Goal: Navigation & Orientation: Understand site structure

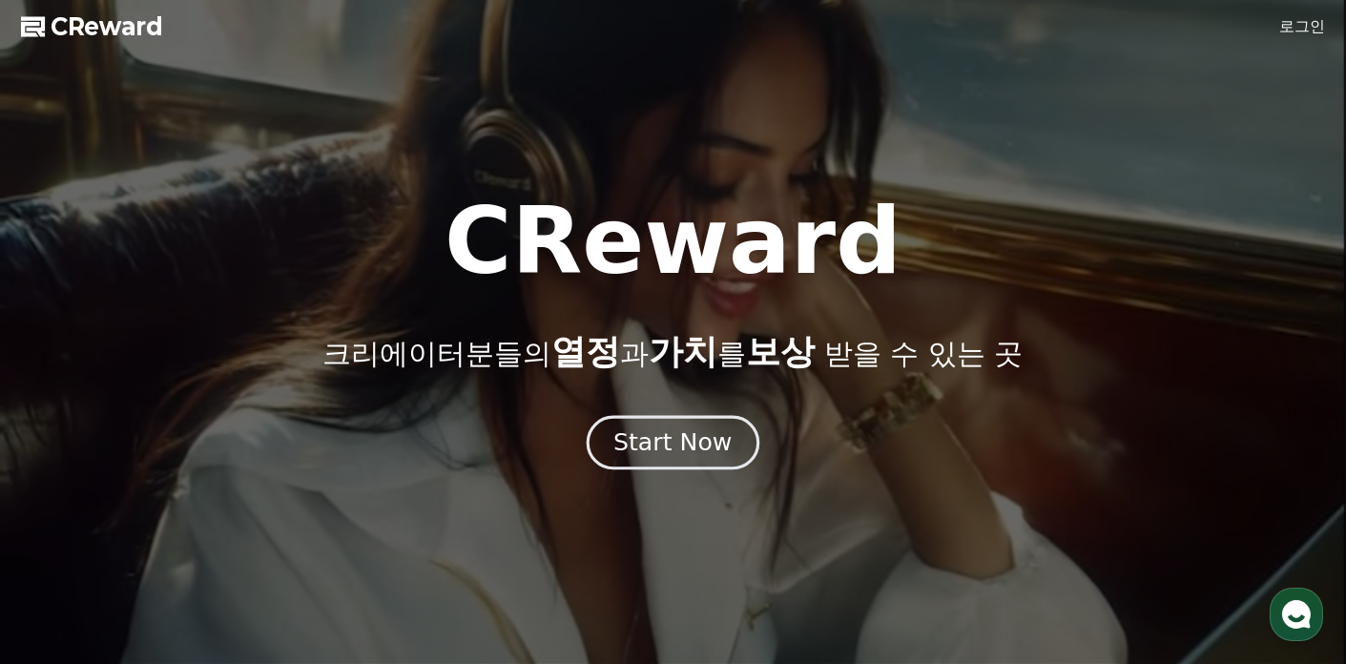
click at [689, 449] on div "Start Now" at bounding box center [672, 442] width 118 height 32
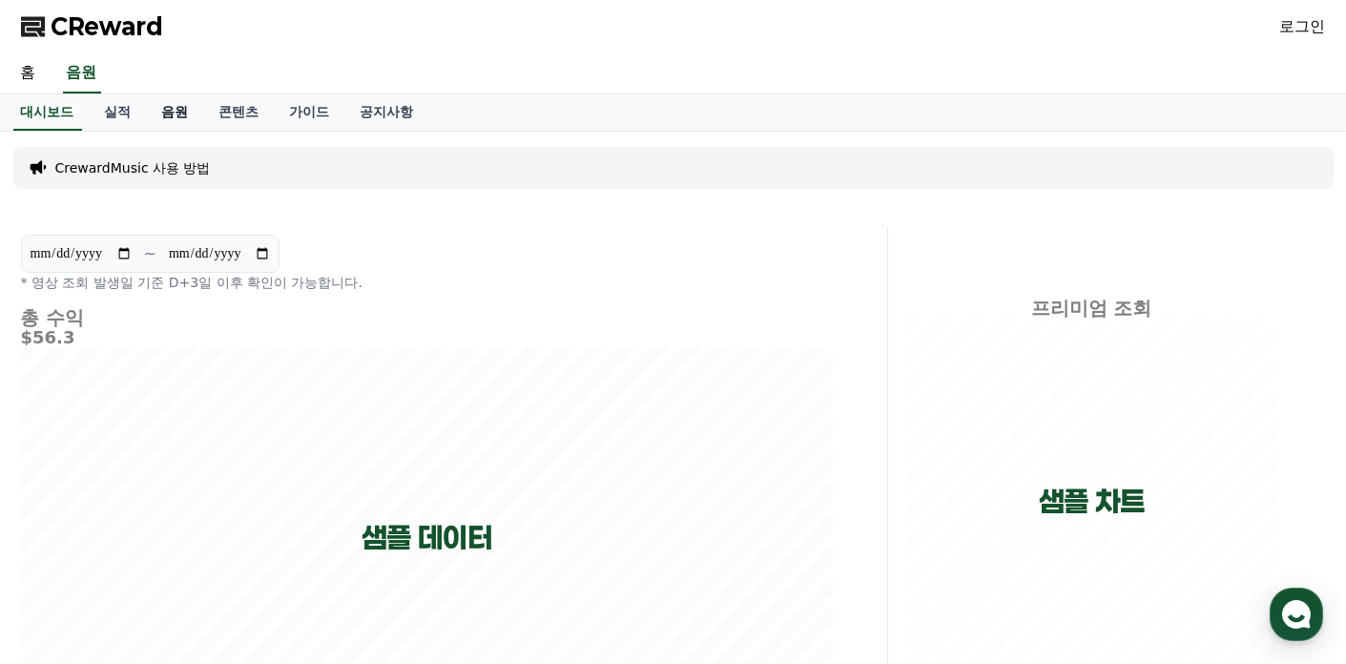
click at [172, 111] on link "음원" at bounding box center [175, 112] width 57 height 36
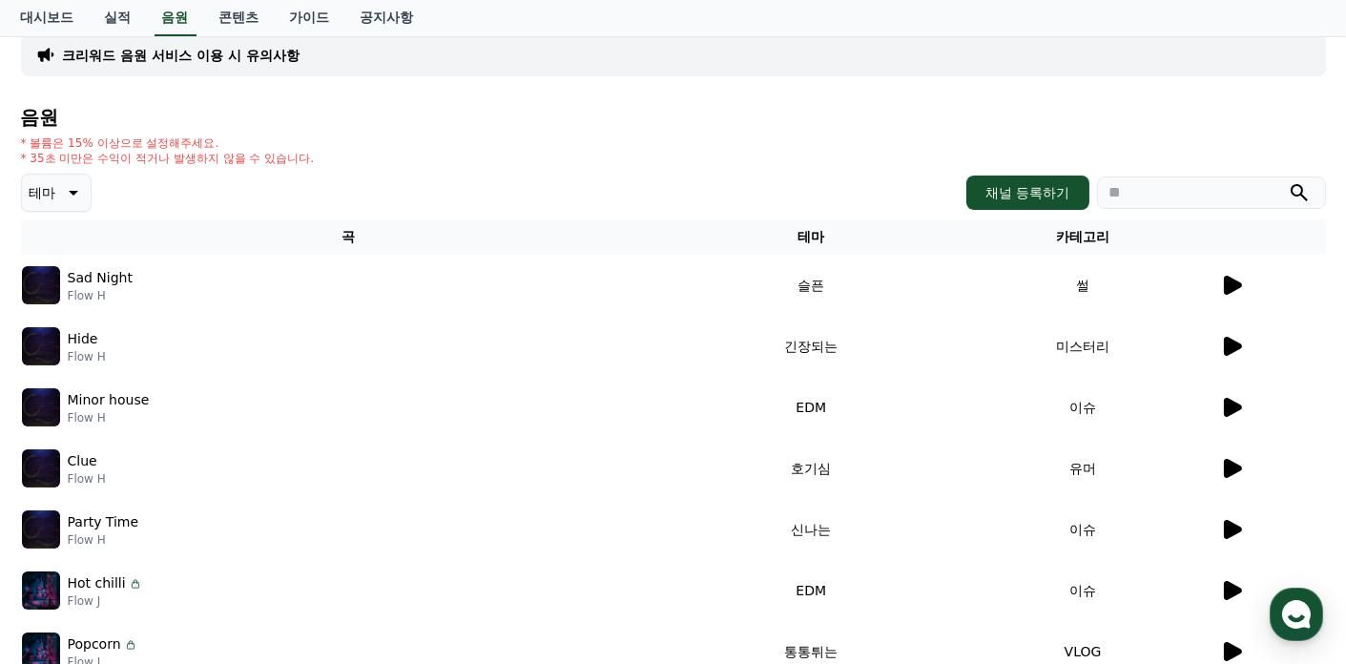
scroll to position [141, 0]
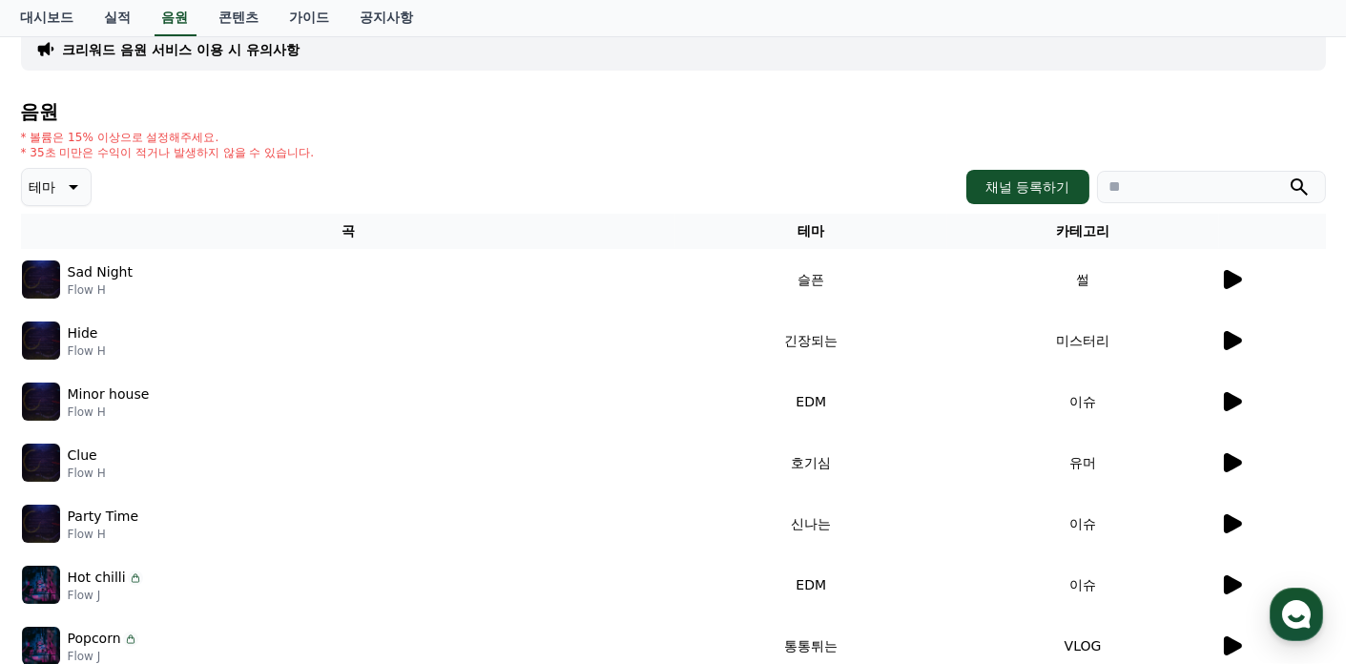
click at [68, 182] on icon at bounding box center [71, 187] width 23 height 23
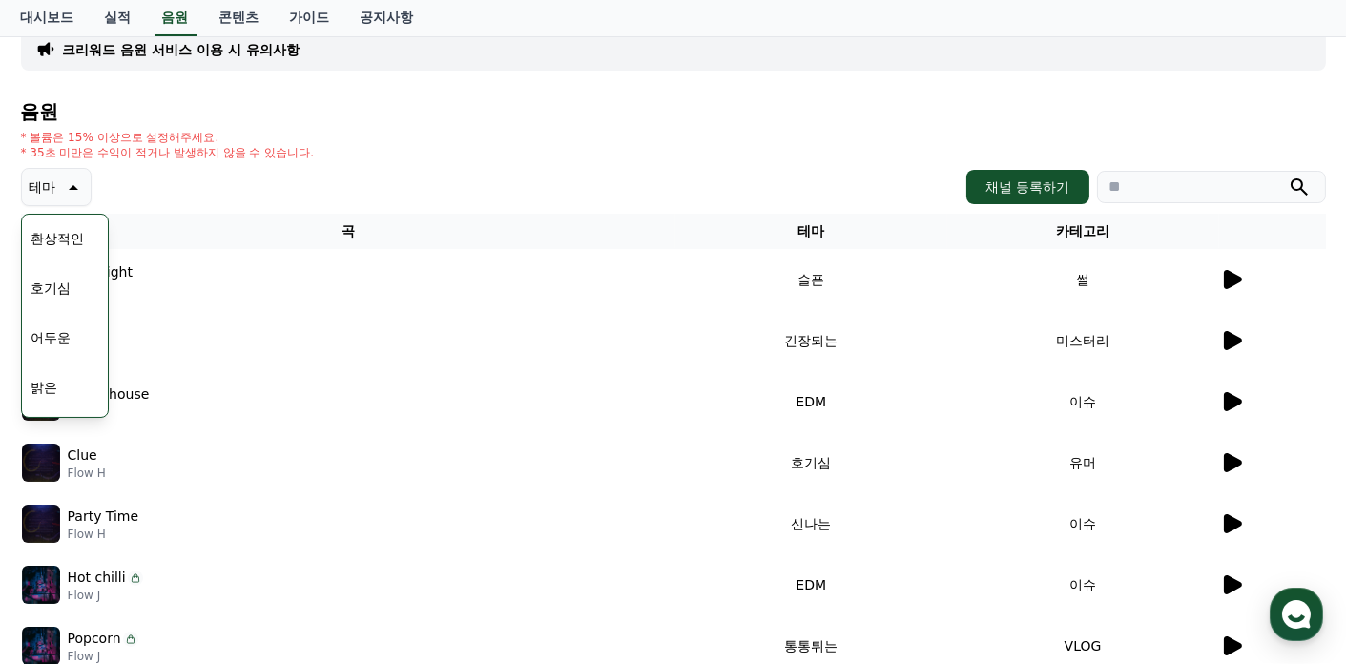
scroll to position [212, 0]
click at [392, 154] on div "* 볼륨은 15% 이상으로 설정해주세요. * 35초 미만은 수익이 적거나 발생하지 않을 수 있습니다." at bounding box center [673, 145] width 1305 height 31
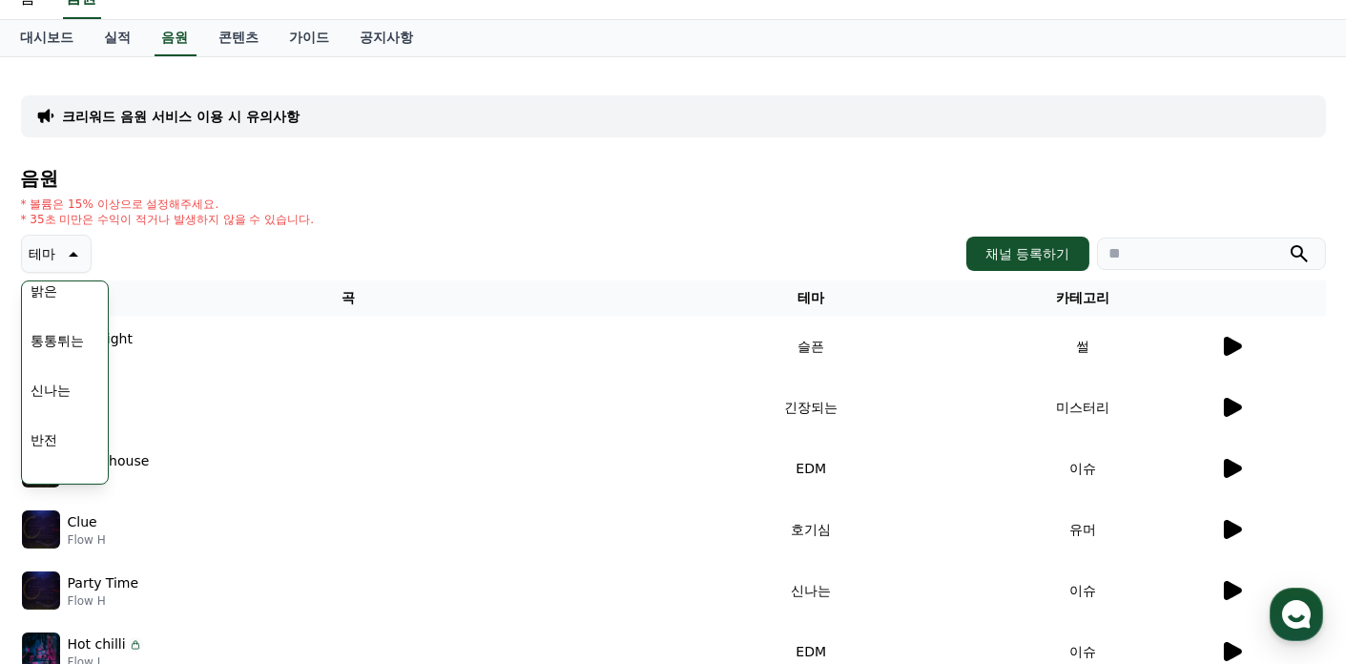
scroll to position [0, 0]
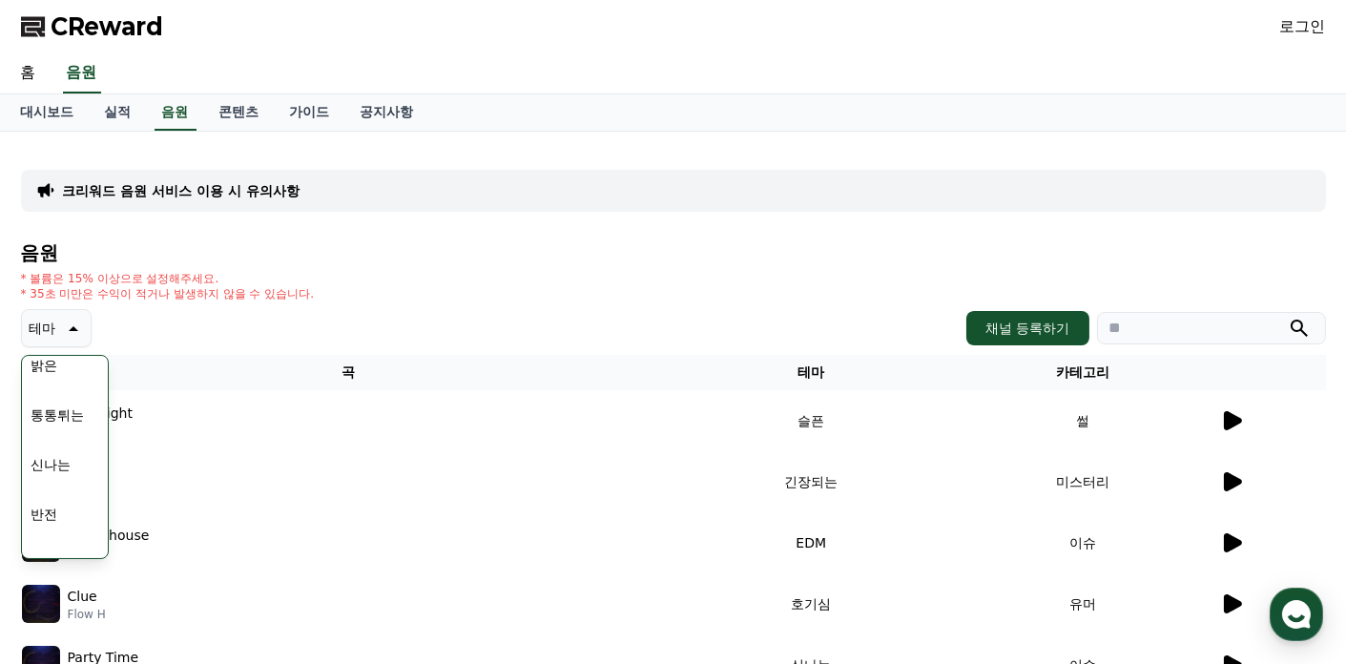
click at [70, 320] on icon at bounding box center [71, 328] width 23 height 23
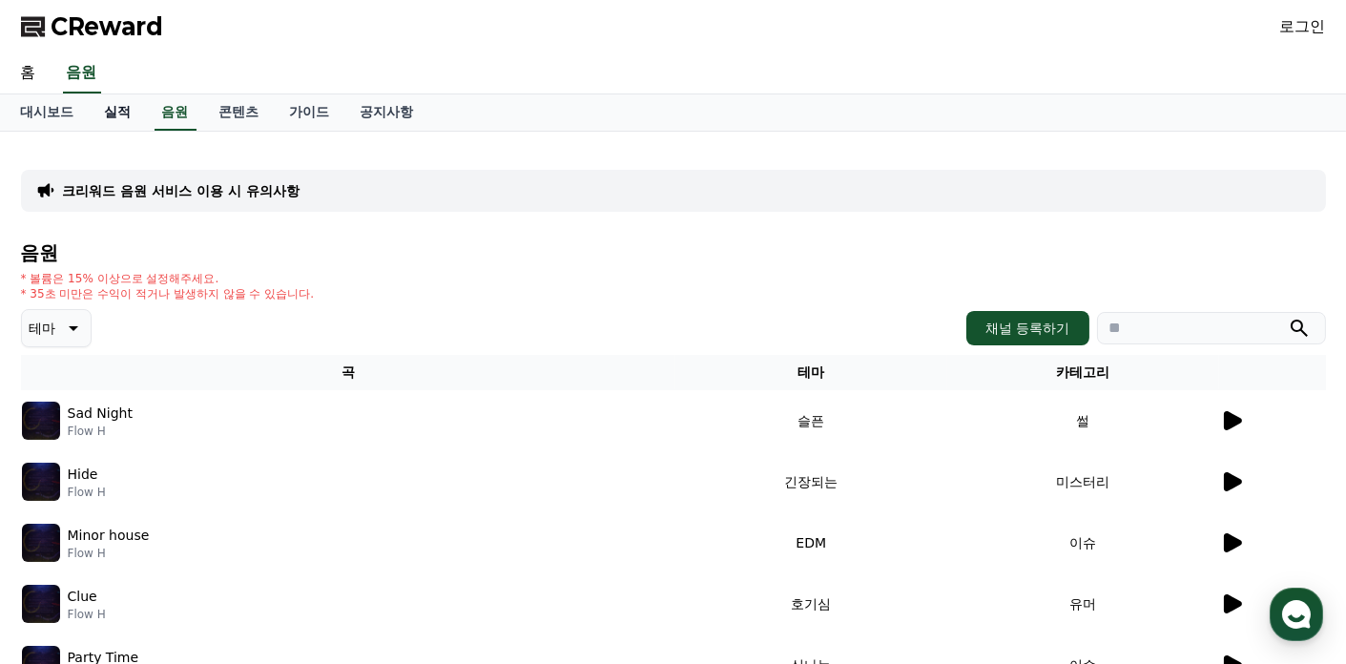
click at [114, 112] on link "실적" at bounding box center [118, 112] width 57 height 36
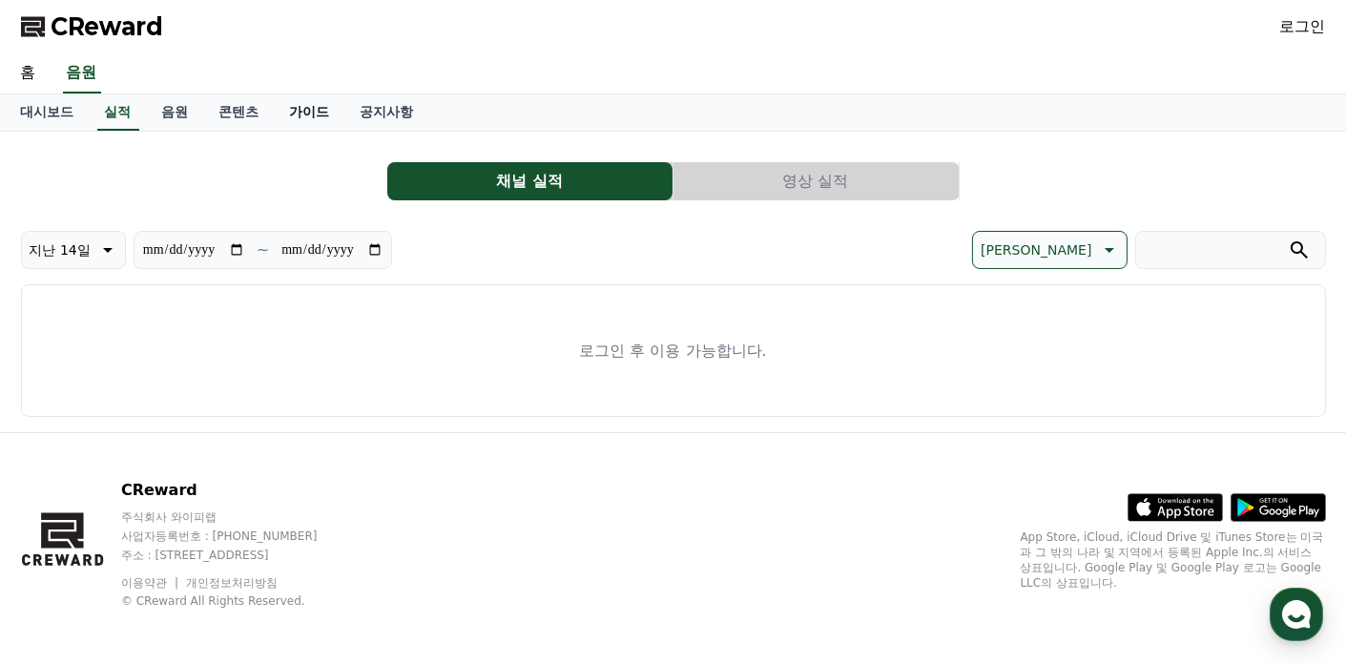
click at [297, 111] on link "가이드" at bounding box center [310, 112] width 71 height 36
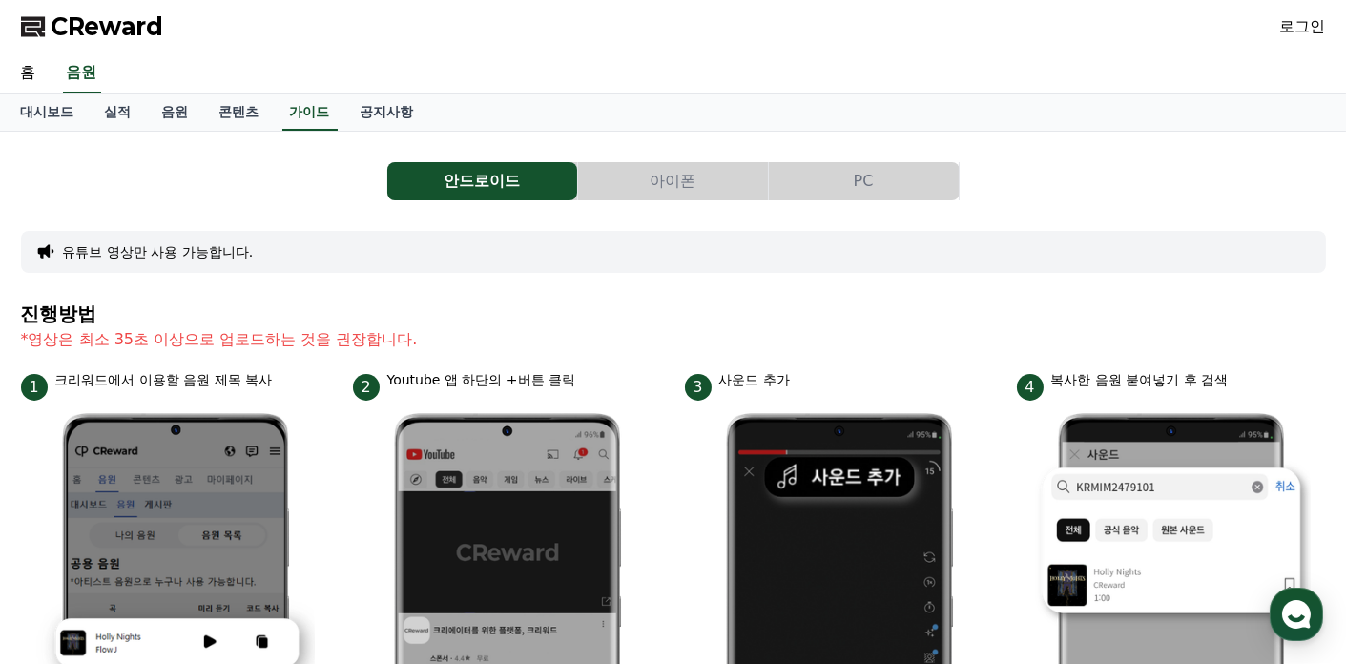
click at [396, 89] on div "홈 음원" at bounding box center [673, 73] width 1335 height 40
click at [396, 116] on link "공지사항" at bounding box center [387, 112] width 84 height 36
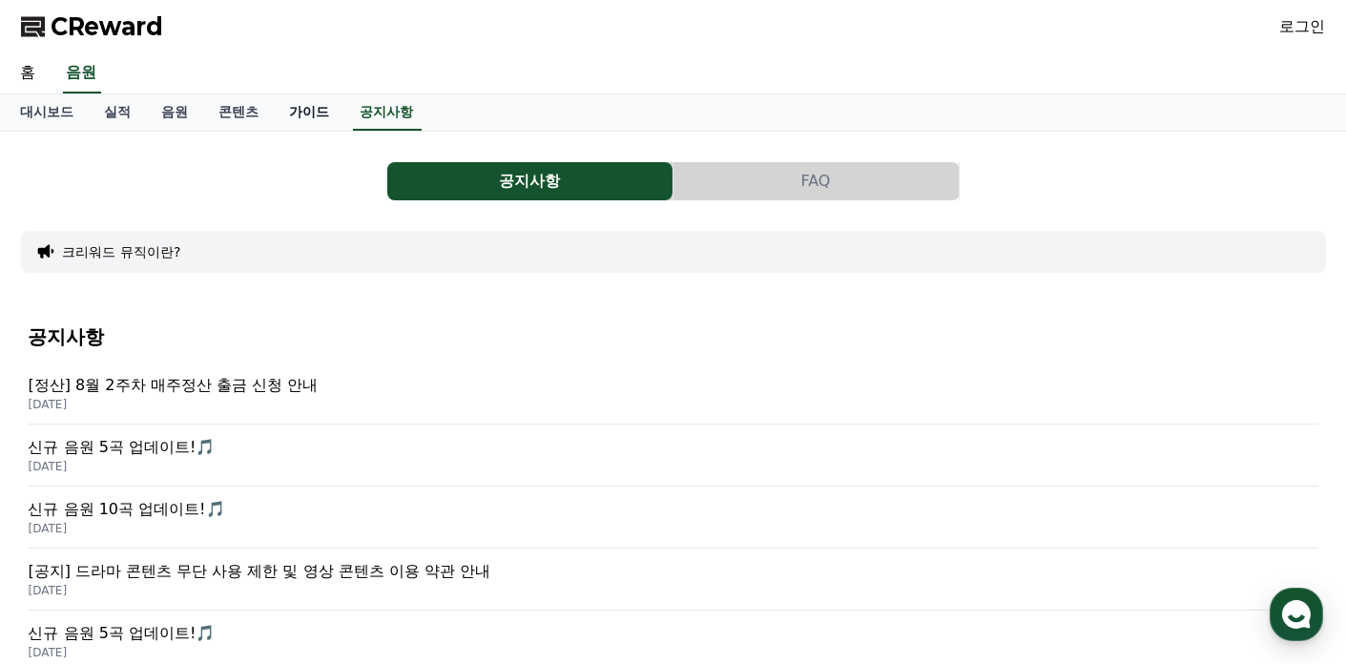
click at [321, 114] on link "가이드" at bounding box center [310, 112] width 71 height 36
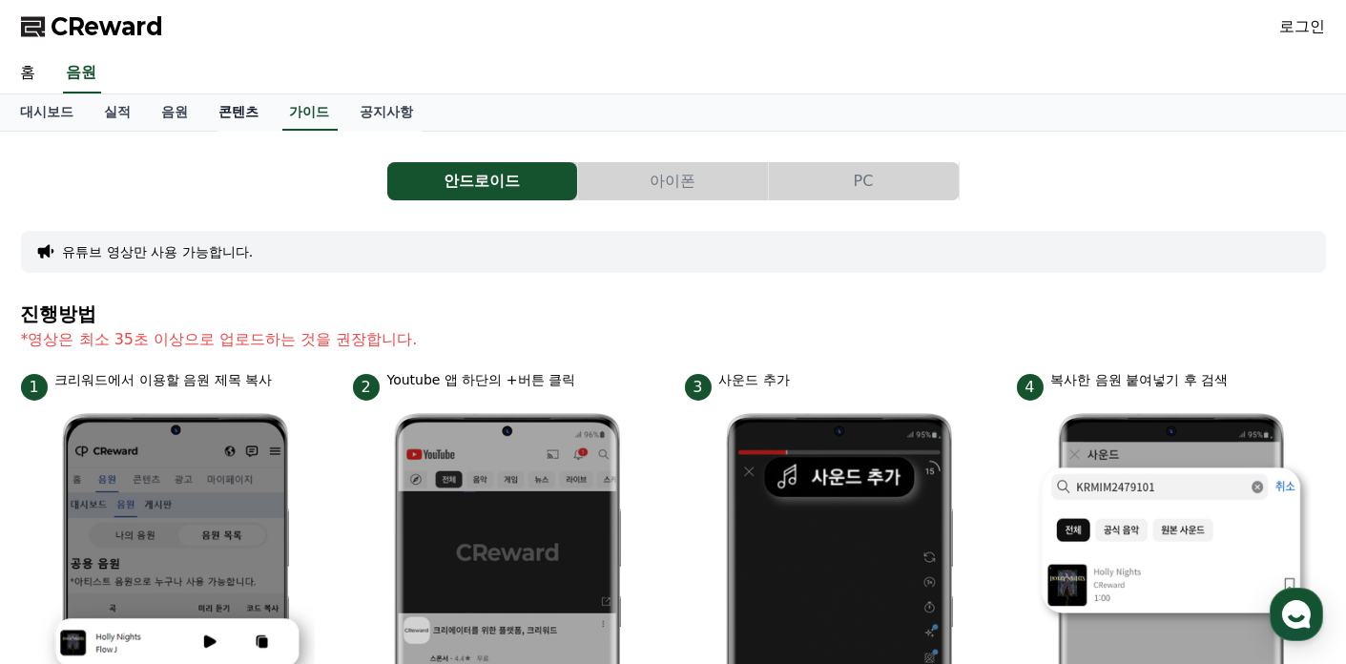
click at [234, 114] on link "콘텐츠" at bounding box center [239, 112] width 71 height 36
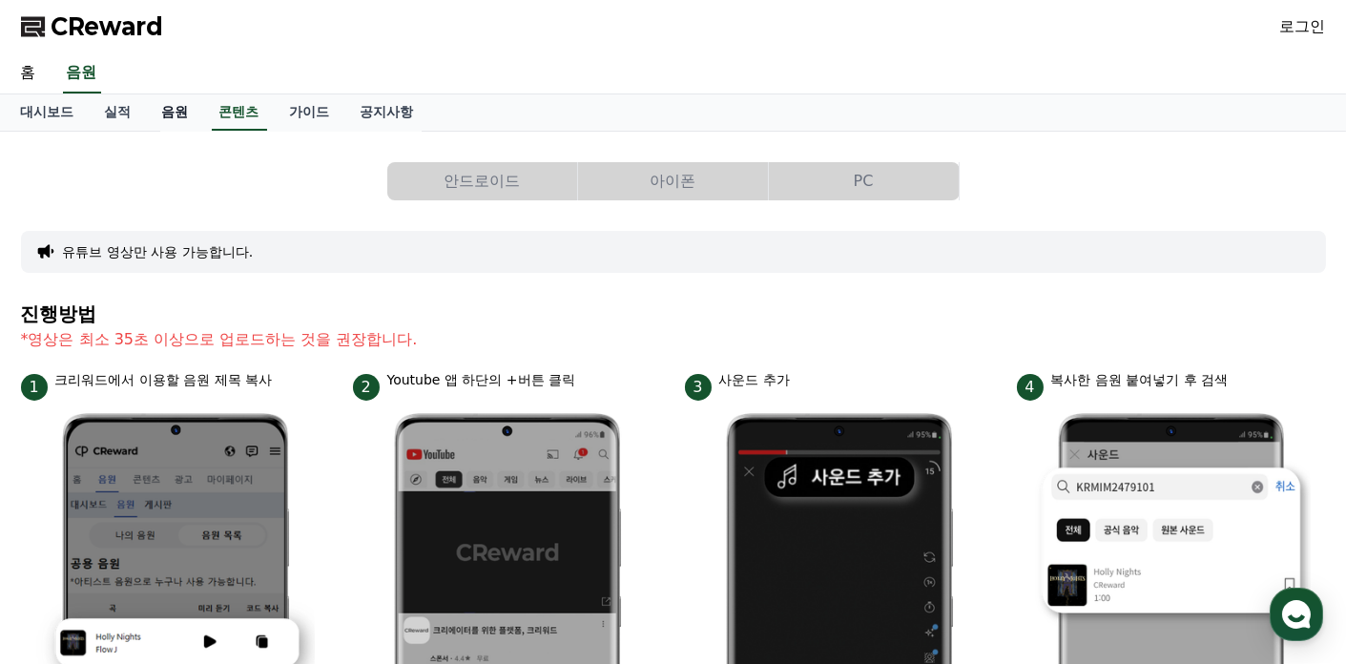
click at [167, 114] on link "음원" at bounding box center [175, 112] width 57 height 36
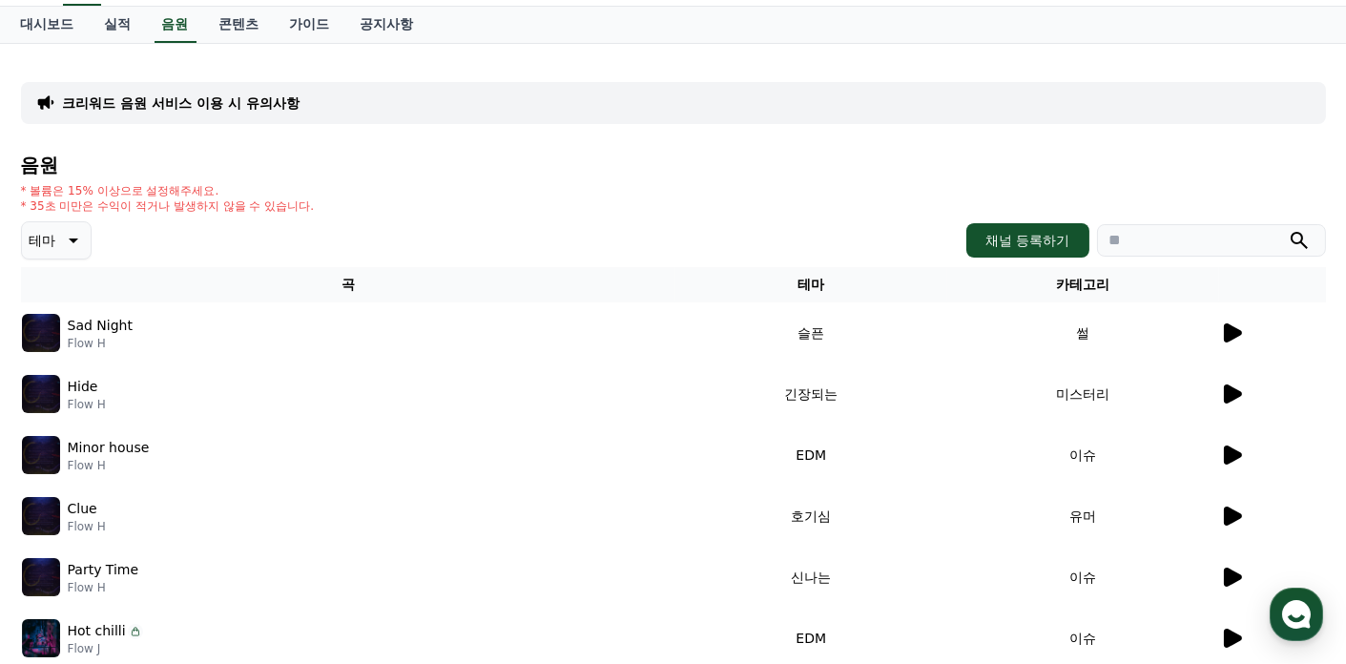
scroll to position [59, 0]
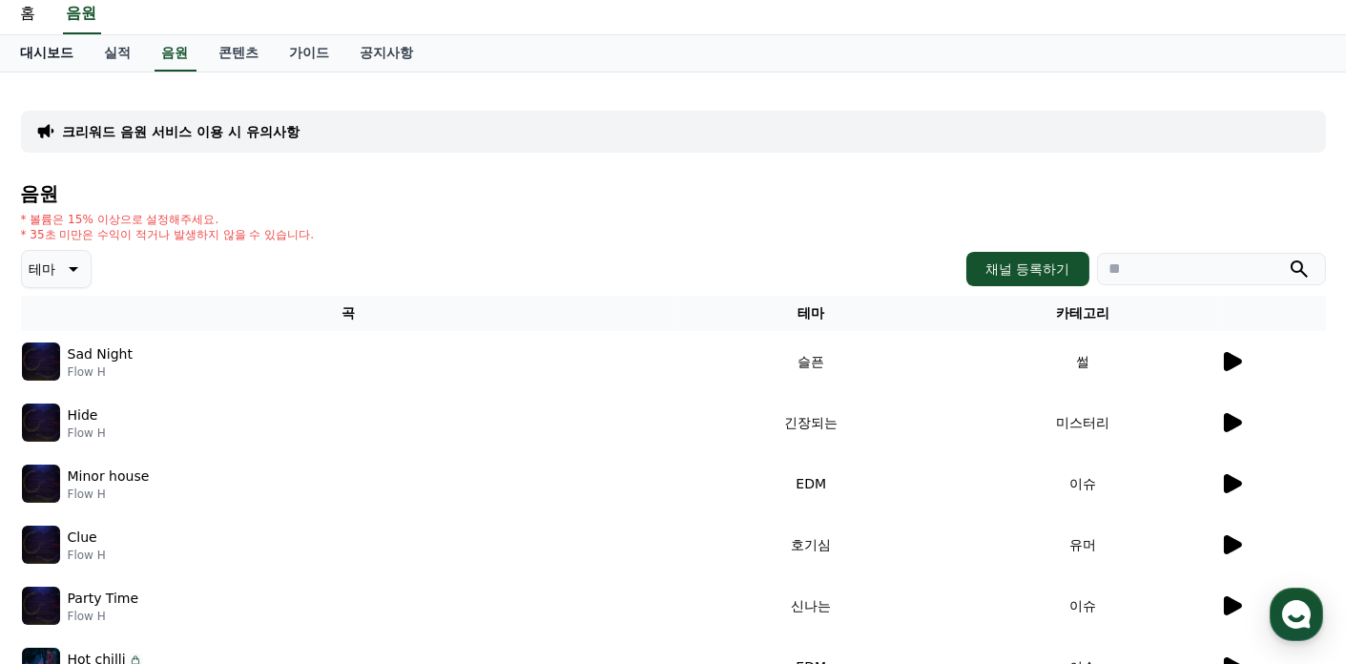
click at [66, 54] on link "대시보드" at bounding box center [48, 53] width 84 height 36
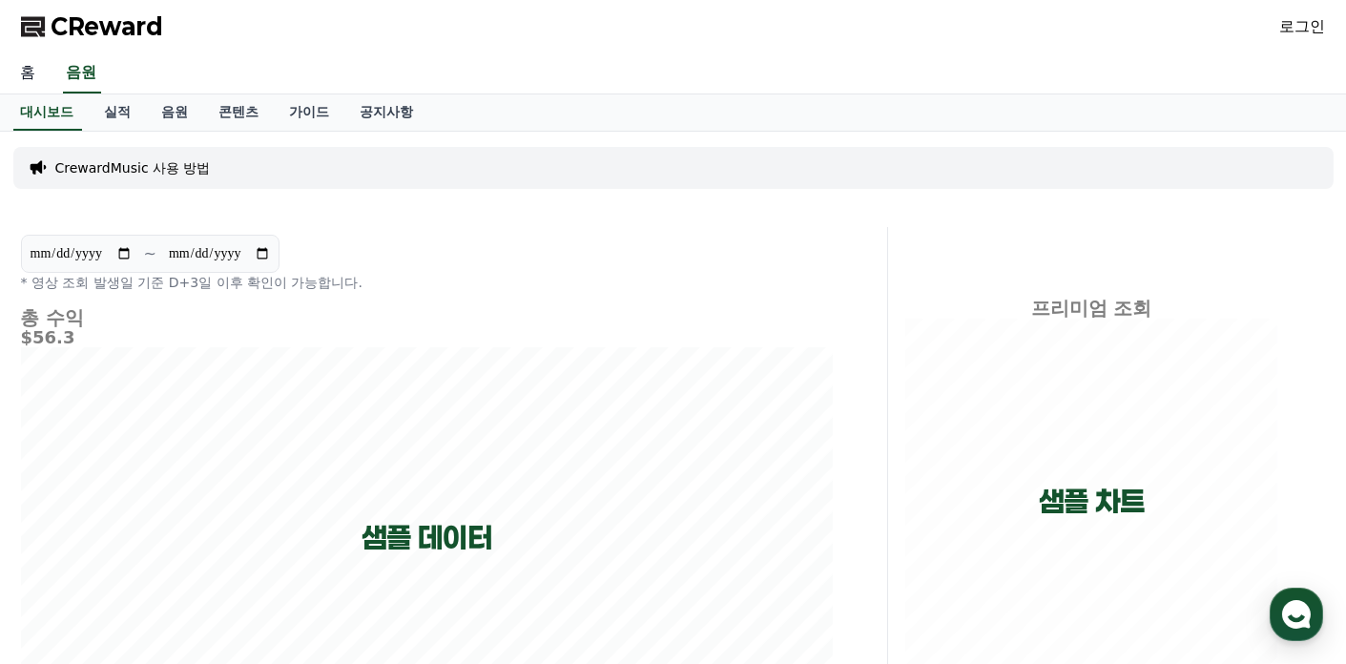
click at [33, 75] on link "홈" at bounding box center [29, 73] width 46 height 40
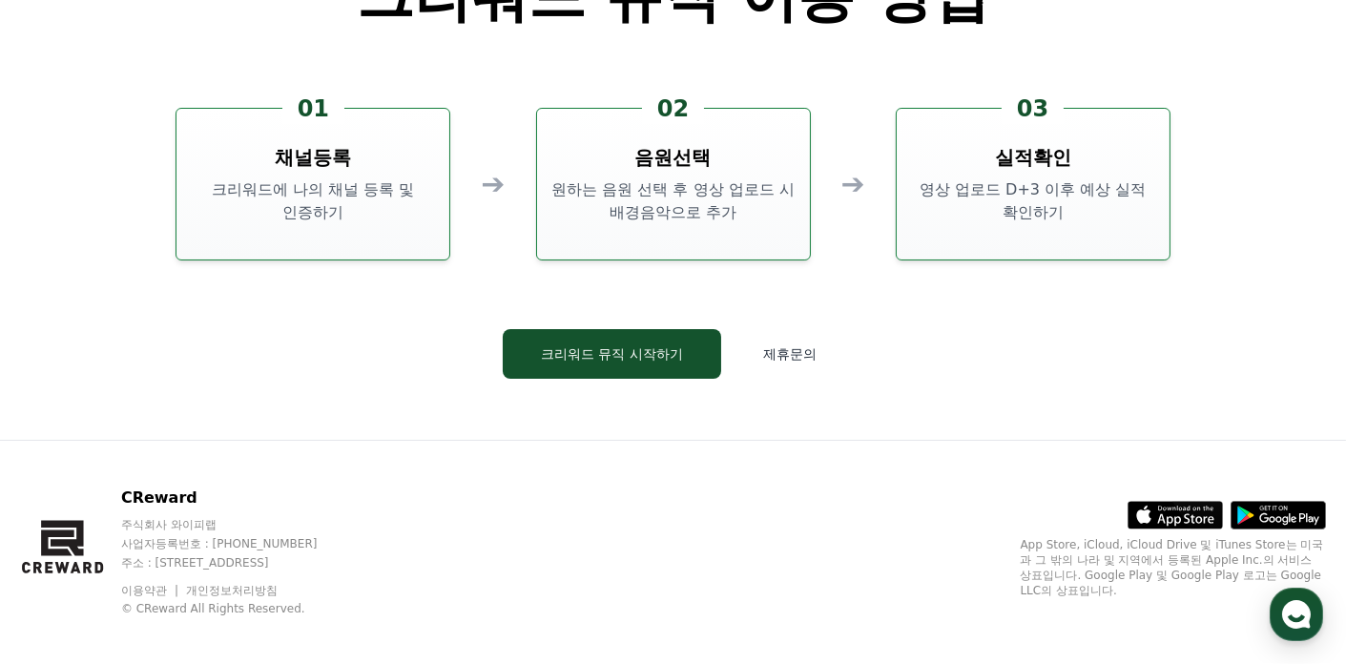
scroll to position [5167, 0]
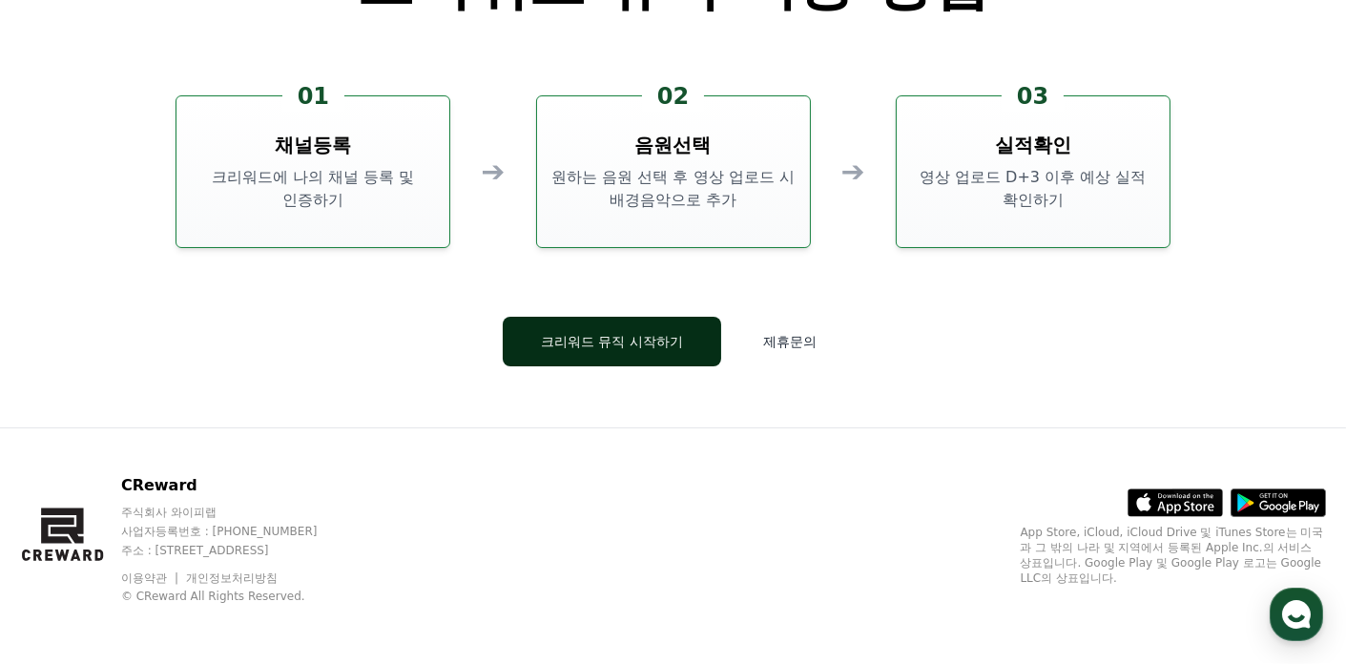
click at [608, 356] on button "크리워드 뮤직 시작하기" at bounding box center [612, 342] width 218 height 50
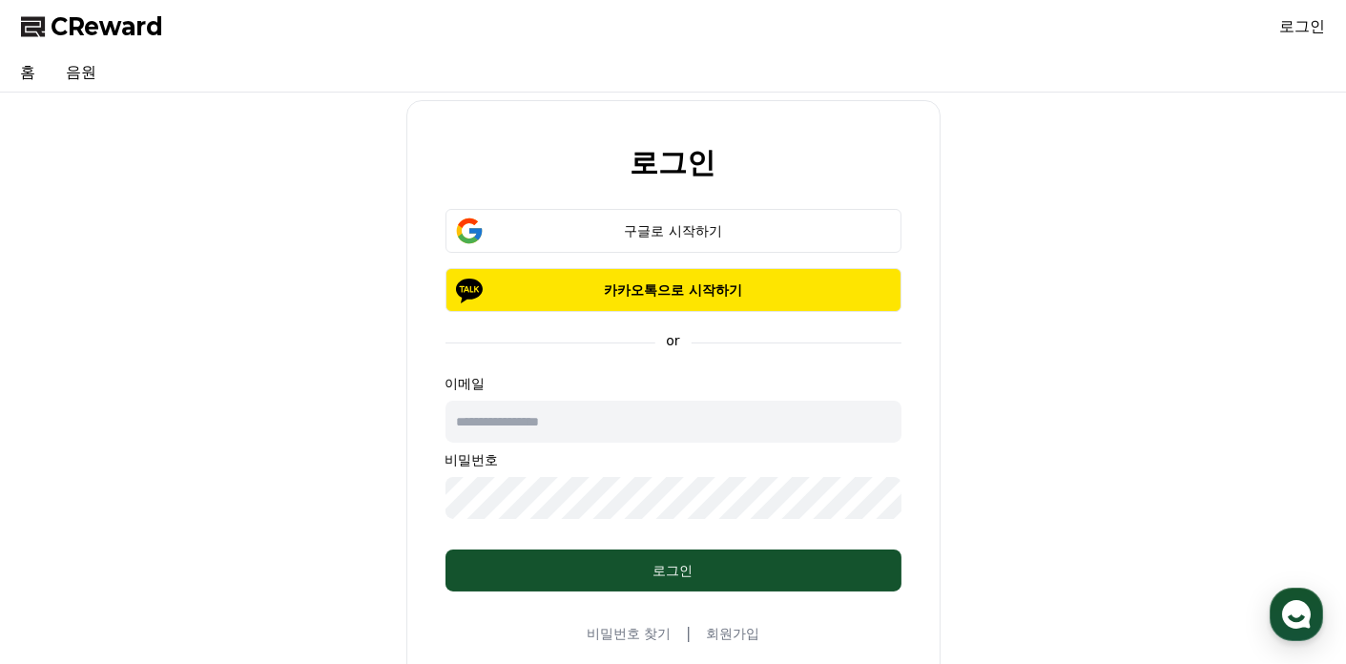
drag, startPoint x: 345, startPoint y: 359, endPoint x: 322, endPoint y: 353, distance: 23.6
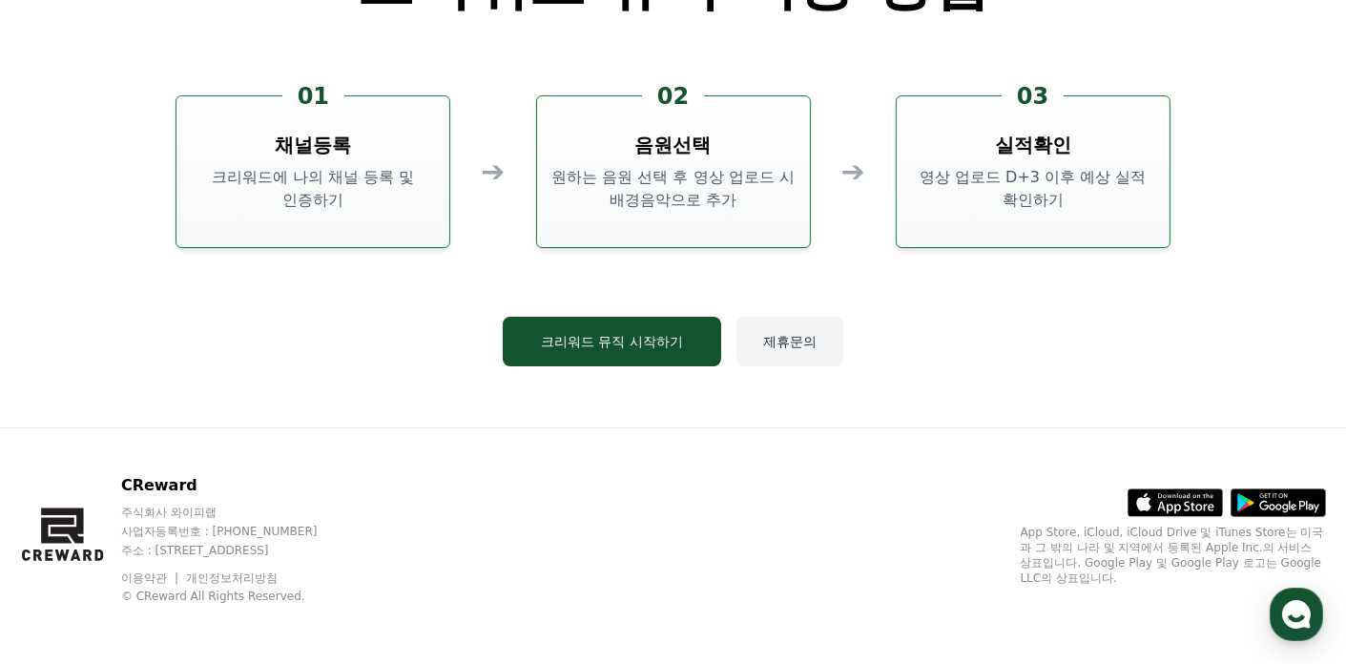
click at [775, 341] on button "제휴문의" at bounding box center [789, 342] width 107 height 50
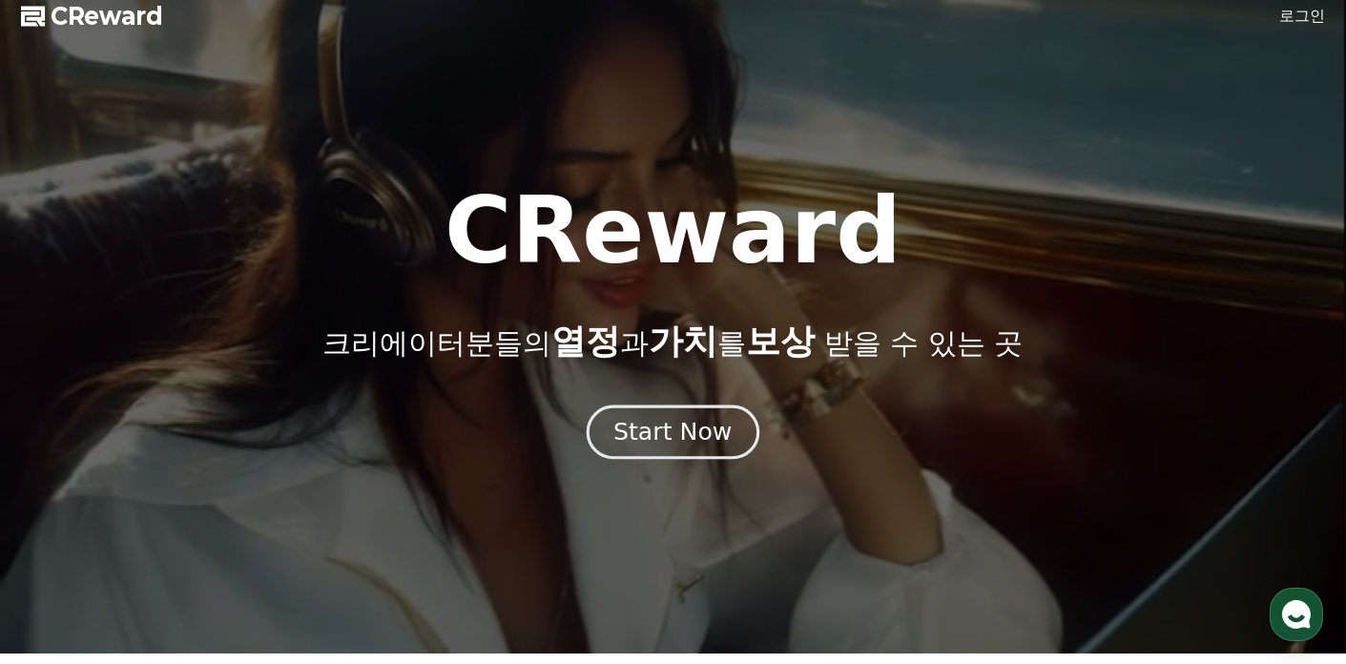
scroll to position [0, 0]
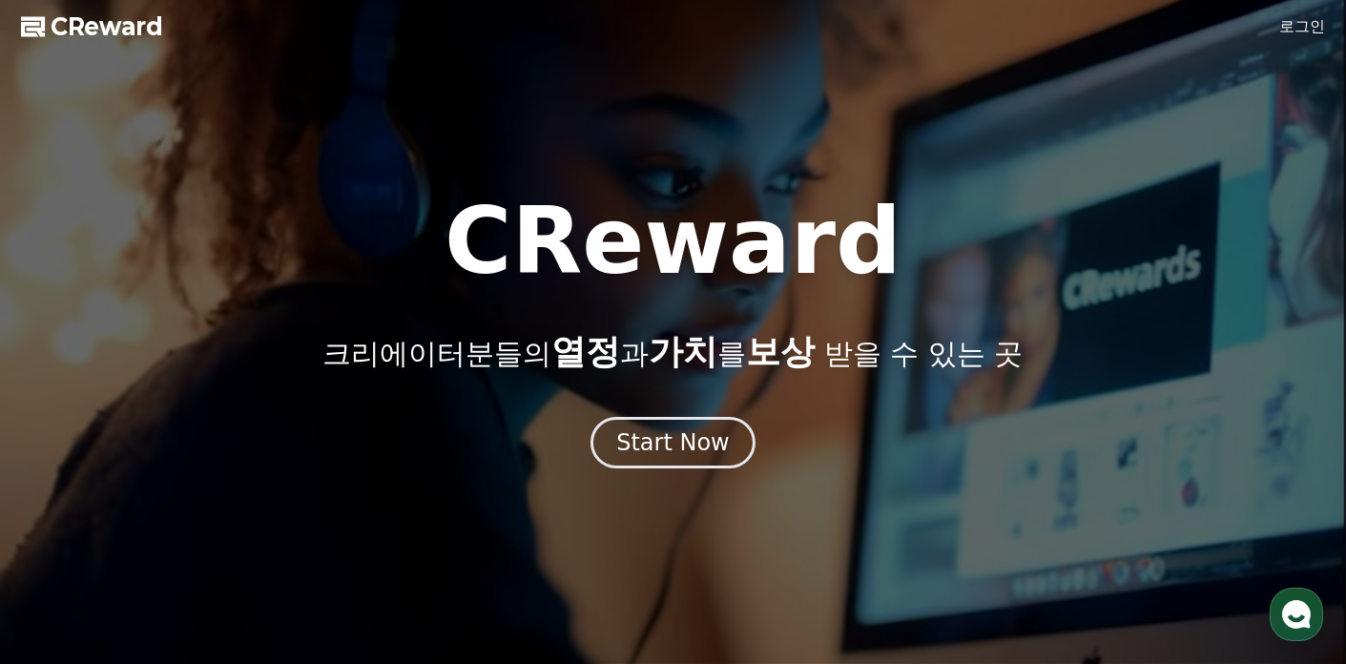
click at [101, 25] on span "CReward" at bounding box center [108, 26] width 113 height 31
